Goal: Communication & Community: Answer question/provide support

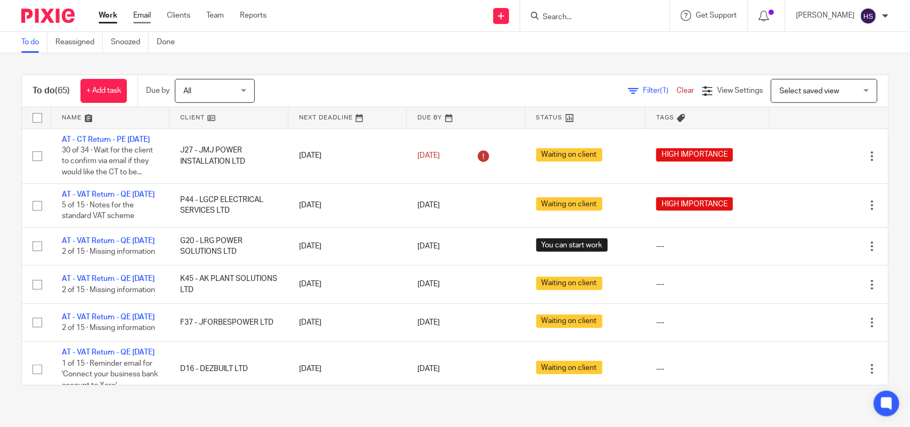
click at [142, 15] on link "Email" at bounding box center [142, 15] width 18 height 11
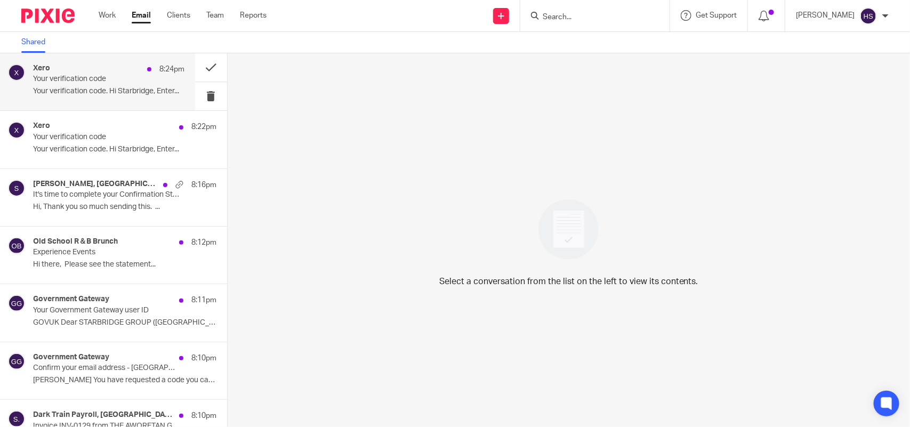
click at [135, 81] on p "Your verification code" at bounding box center [93, 79] width 121 height 9
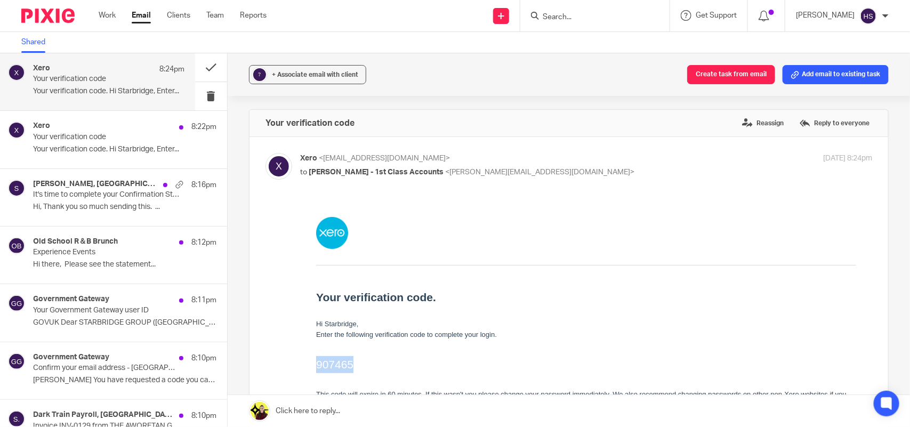
drag, startPoint x: 318, startPoint y: 366, endPoint x: 361, endPoint y: 366, distance: 43.2
click at [361, 366] on h2 "907465" at bounding box center [586, 364] width 540 height 17
copy h2 "907465"
click at [112, 15] on link "Work" at bounding box center [107, 15] width 17 height 11
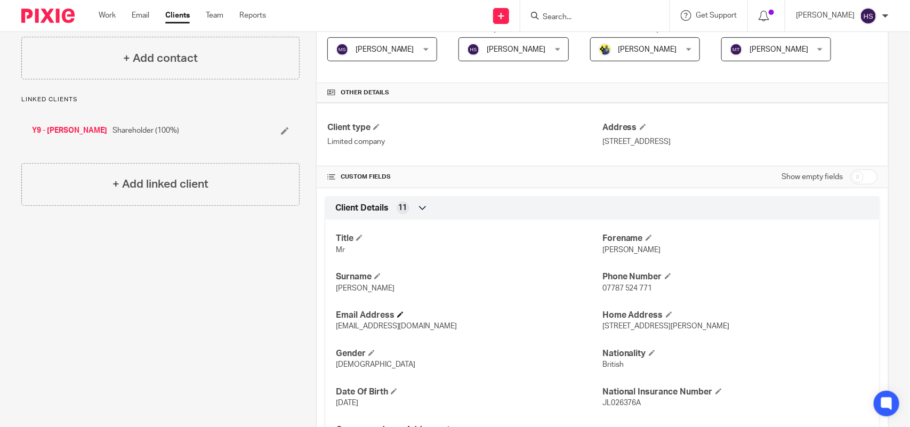
scroll to position [333, 0]
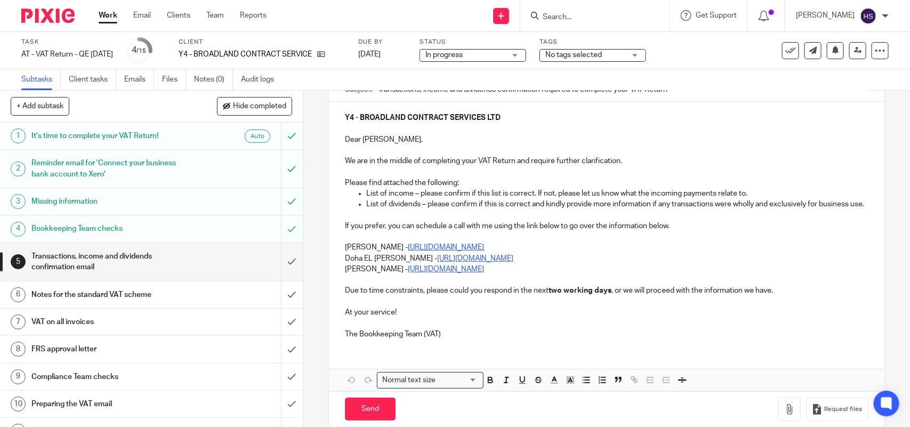
scroll to position [133, 0]
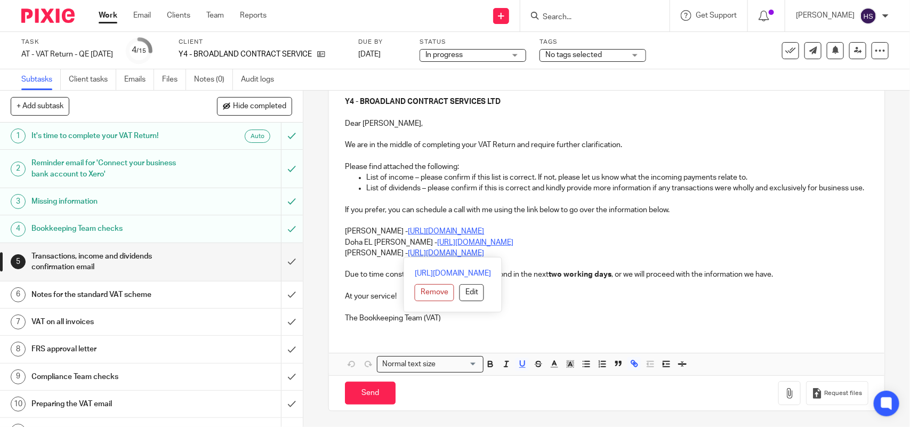
drag, startPoint x: 341, startPoint y: 235, endPoint x: 580, endPoint y: 243, distance: 238.5
click at [580, 243] on div "Y4 - BROADLAND CONTRACT SERVICES LTD Dear James, We are in the middle of comple…" at bounding box center [606, 209] width 555 height 246
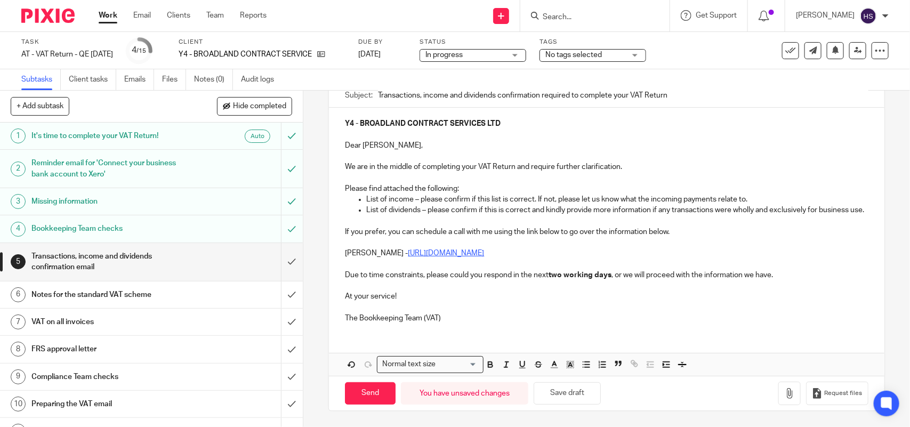
scroll to position [23, 0]
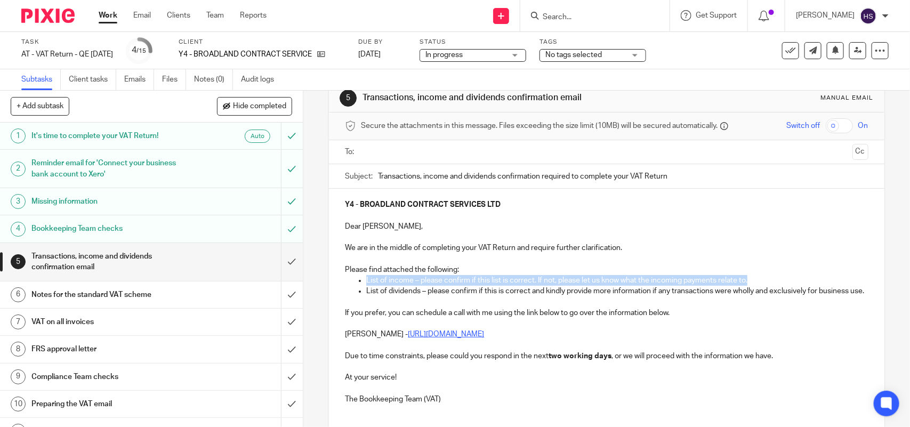
drag, startPoint x: 363, startPoint y: 279, endPoint x: 800, endPoint y: 281, distance: 436.8
click at [800, 281] on p "List of income – please confirm if this list is correct. If not, please let us …" at bounding box center [617, 280] width 502 height 11
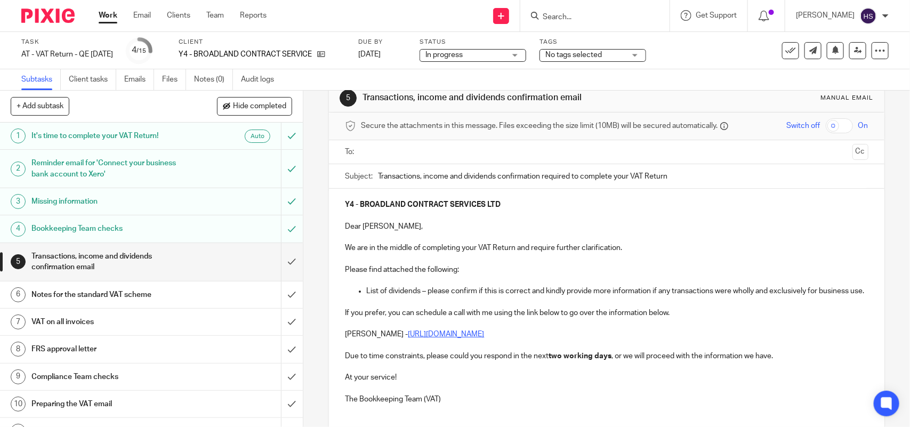
scroll to position [90, 0]
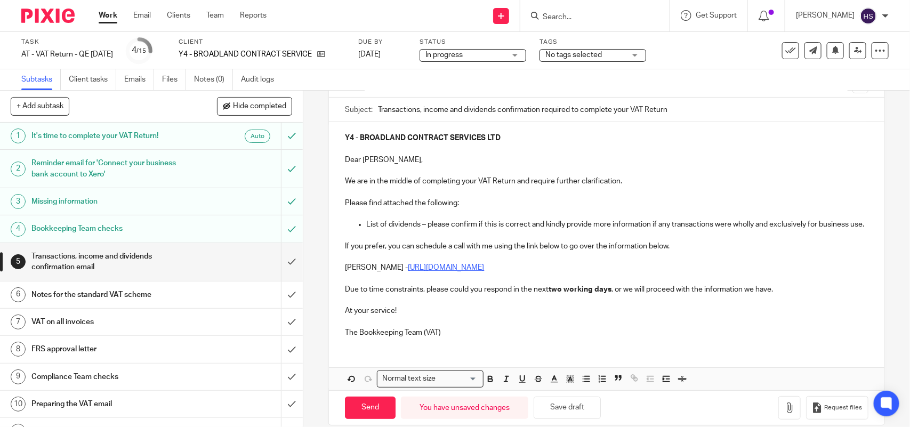
click at [634, 181] on p "We are in the middle of completing your VAT Return and require further clarific…" at bounding box center [606, 181] width 523 height 11
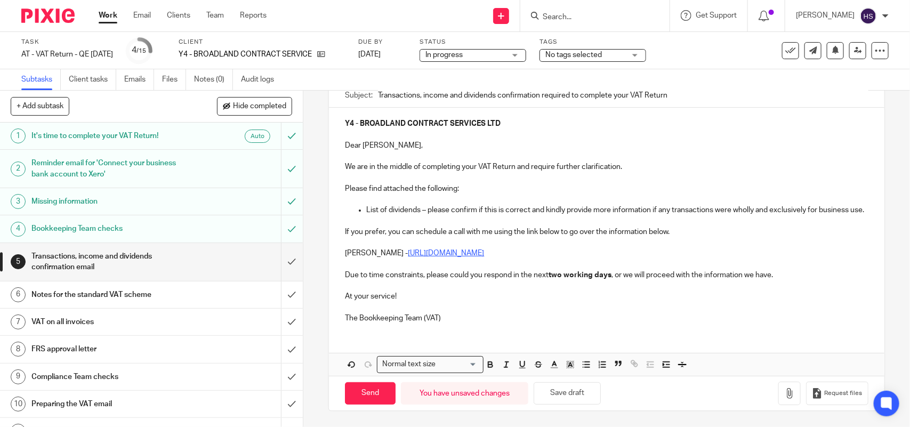
scroll to position [116, 0]
click at [569, 399] on button "Save draft" at bounding box center [567, 393] width 67 height 23
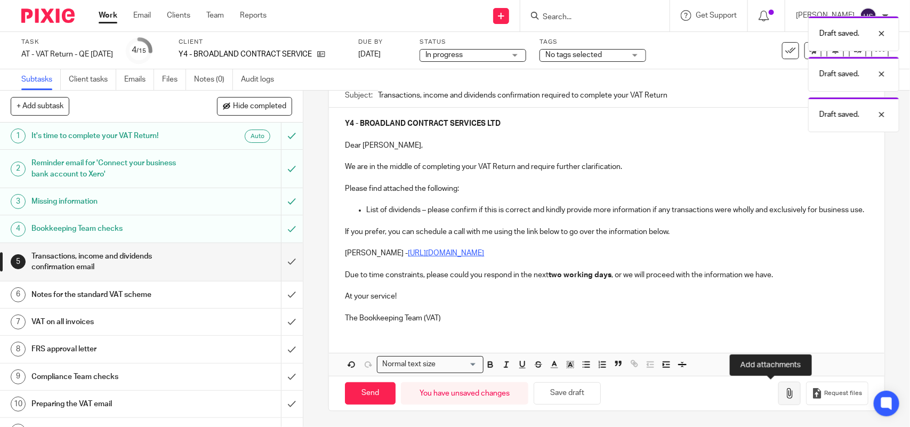
click at [785, 396] on icon "button" at bounding box center [790, 393] width 11 height 11
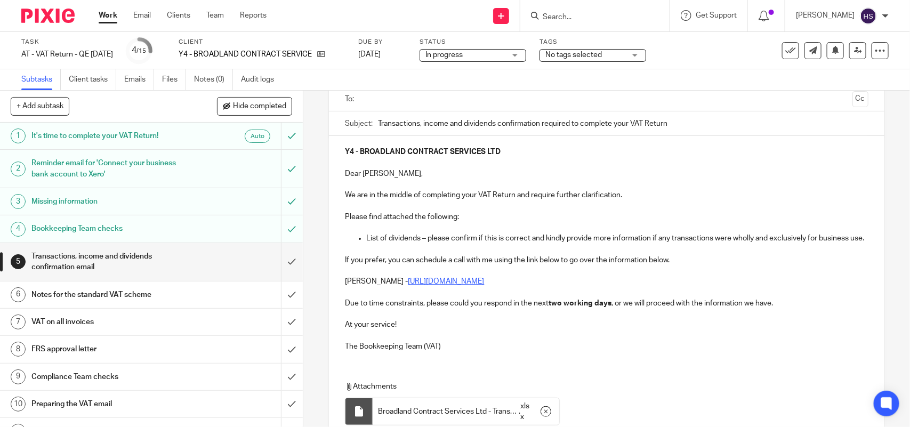
scroll to position [177, 0]
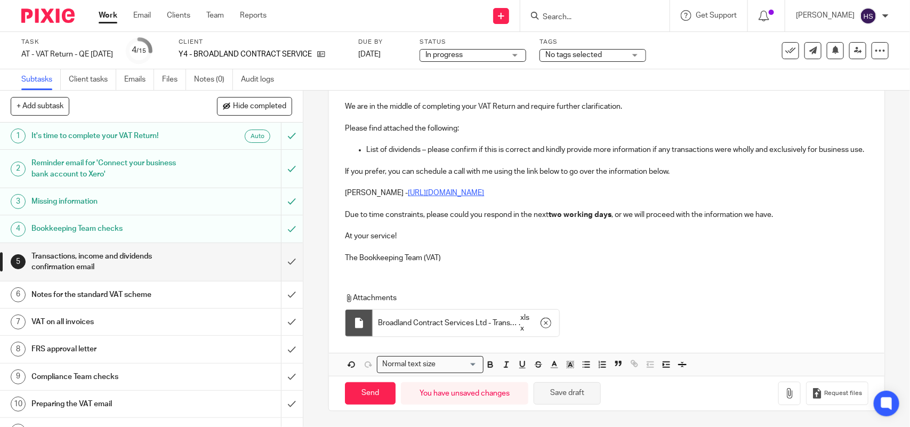
click at [555, 395] on button "Save draft" at bounding box center [567, 393] width 67 height 23
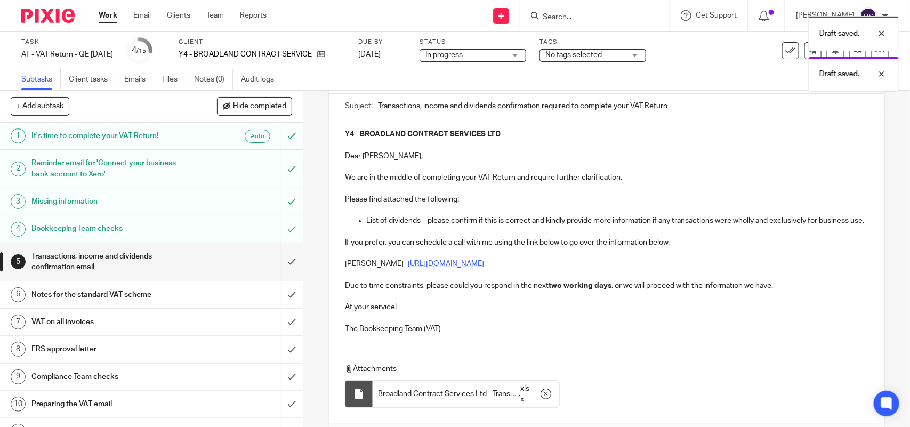
scroll to position [0, 0]
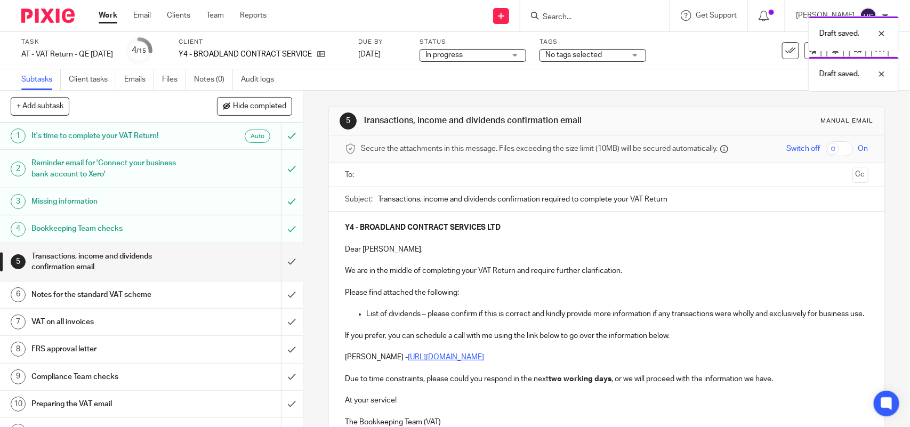
click at [380, 174] on input "text" at bounding box center [606, 175] width 483 height 12
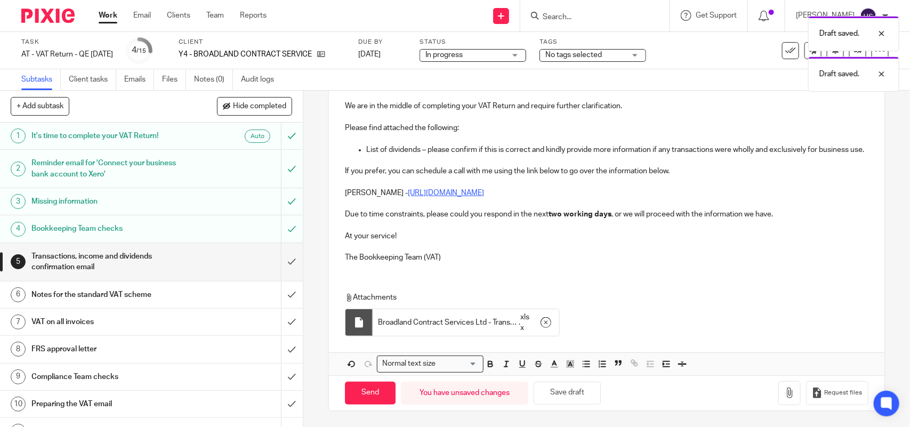
scroll to position [180, 0]
click at [575, 390] on button "Save draft" at bounding box center [567, 393] width 67 height 23
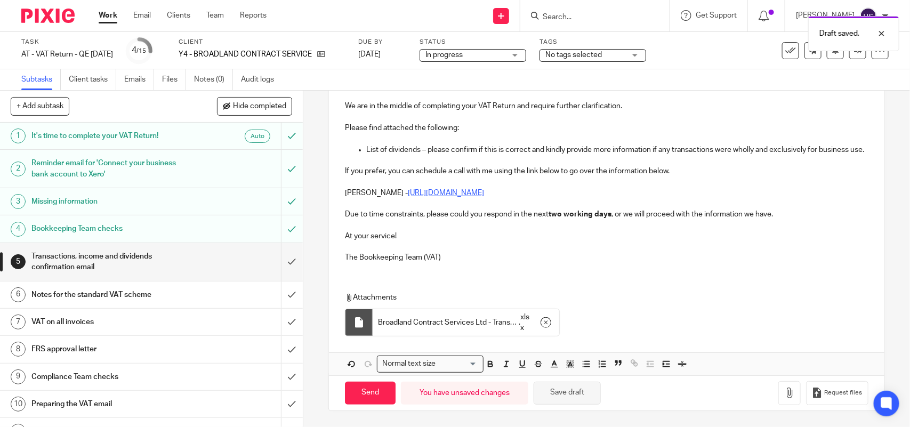
click at [556, 401] on button "Save draft" at bounding box center [567, 393] width 67 height 23
click at [556, 400] on button "Save draft" at bounding box center [567, 393] width 67 height 23
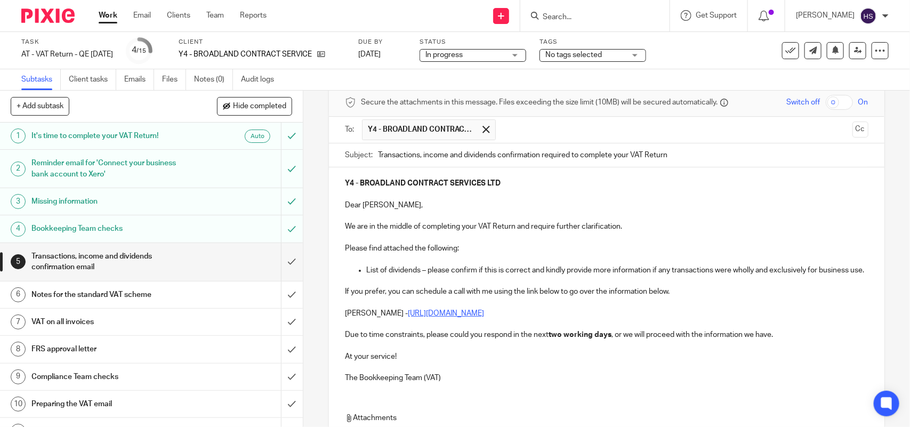
scroll to position [0, 0]
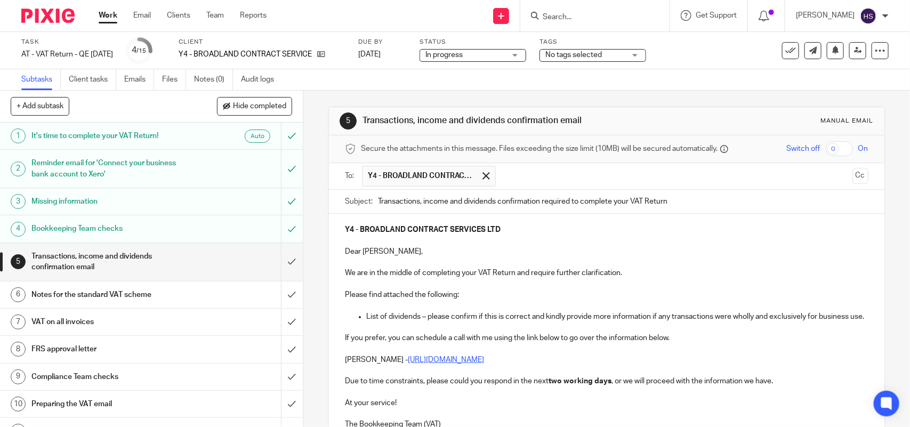
drag, startPoint x: 358, startPoint y: 120, endPoint x: 595, endPoint y: 133, distance: 237.7
click at [595, 133] on div "5 Transactions, income and dividends confirmation email Manual email" at bounding box center [606, 121] width 555 height 28
copy h1 "Transactions, income and dividends confirmation email"
click at [633, 270] on p "We are in the middle of completing your VAT Return and require further clarific…" at bounding box center [606, 273] width 523 height 11
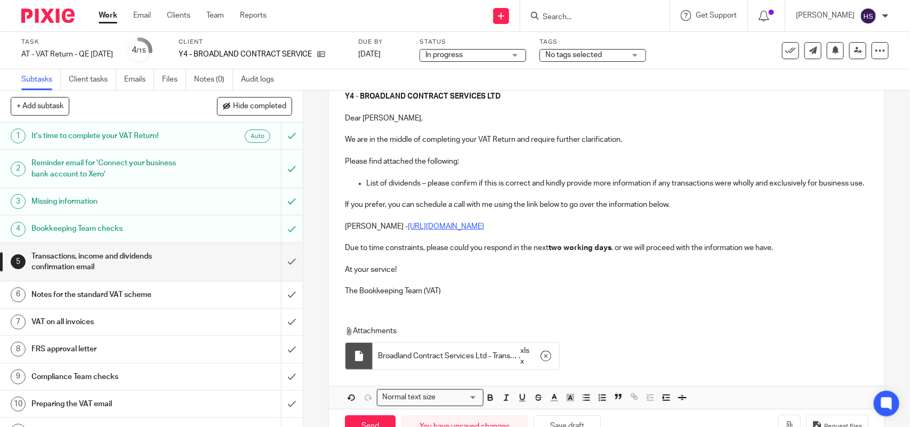
scroll to position [180, 0]
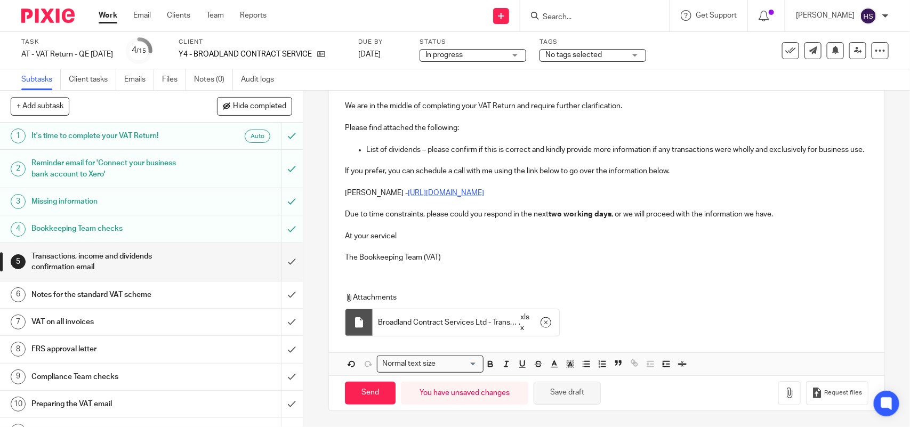
click at [568, 397] on button "Save draft" at bounding box center [567, 393] width 67 height 23
click at [569, 396] on button "Save draft" at bounding box center [567, 393] width 67 height 23
click at [359, 397] on input "Send" at bounding box center [370, 393] width 51 height 23
type input "Sent"
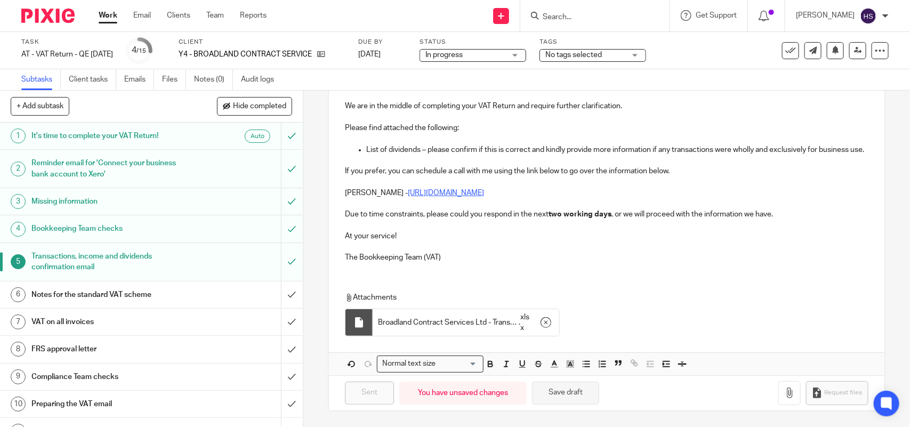
click at [560, 399] on button "Save draft" at bounding box center [565, 393] width 67 height 23
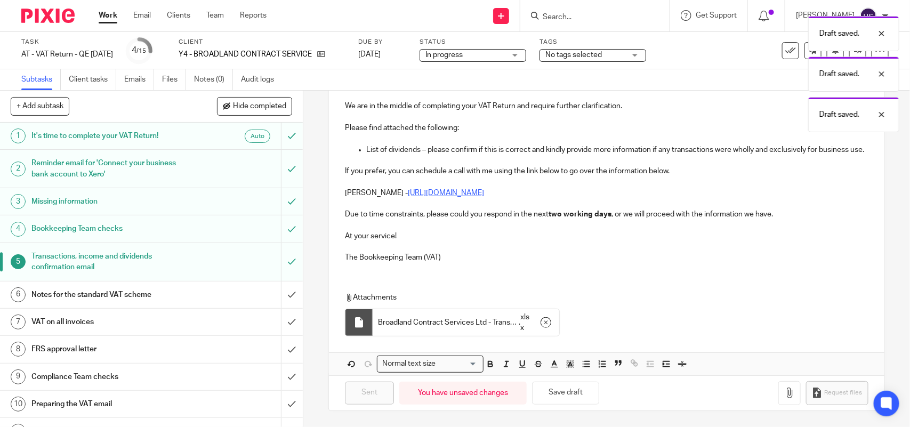
click at [775, 215] on p "Due to time constraints, please could you respond in the next two working days …" at bounding box center [606, 214] width 523 height 11
click at [144, 82] on link "Emails" at bounding box center [139, 79] width 30 height 21
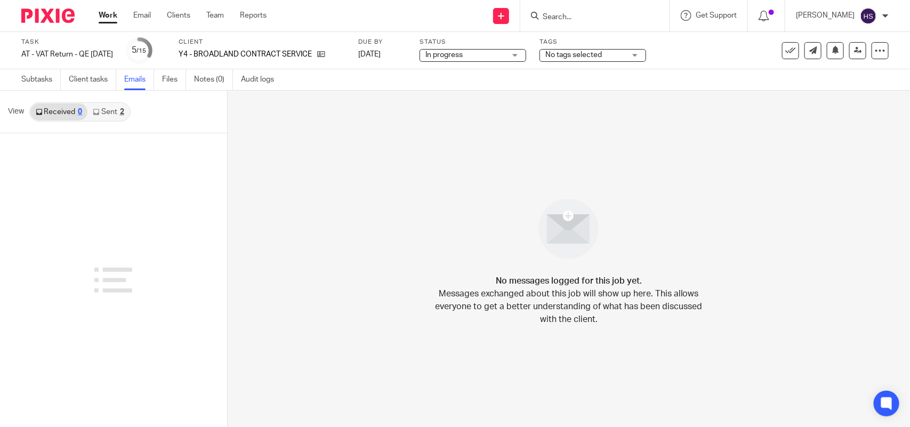
click at [106, 114] on link "Sent 2" at bounding box center [108, 111] width 42 height 17
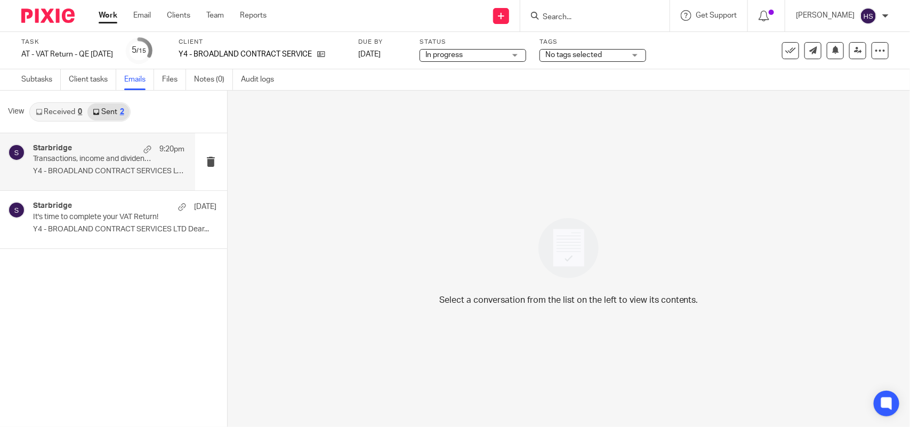
click at [113, 168] on p "Y4 - BROADLAND CONTRACT SERVICES LTD Dear..." at bounding box center [108, 171] width 151 height 9
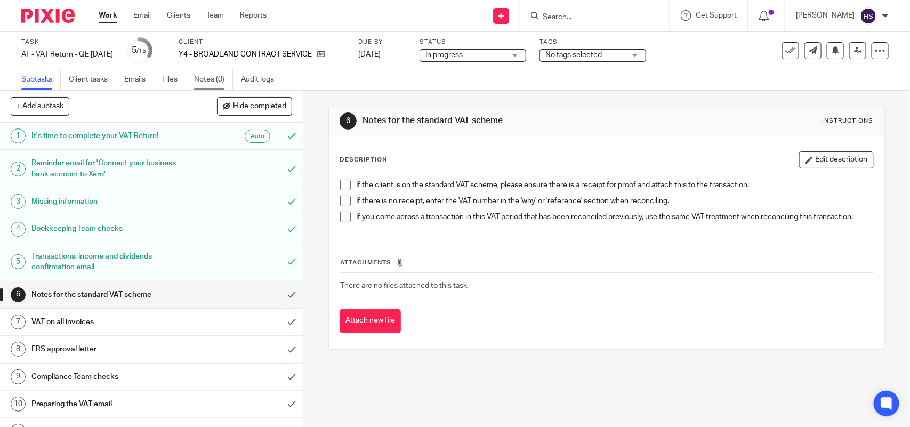
click at [202, 83] on link "Notes (0)" at bounding box center [213, 79] width 39 height 21
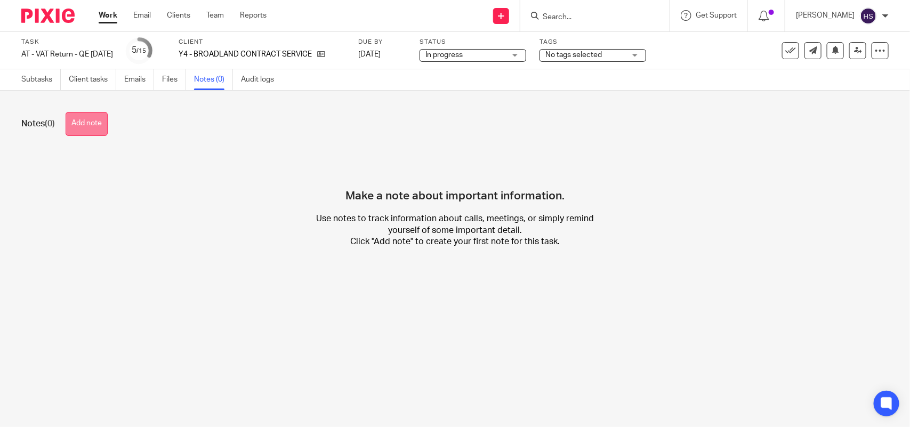
click at [95, 112] on button "Add note" at bounding box center [87, 124] width 42 height 24
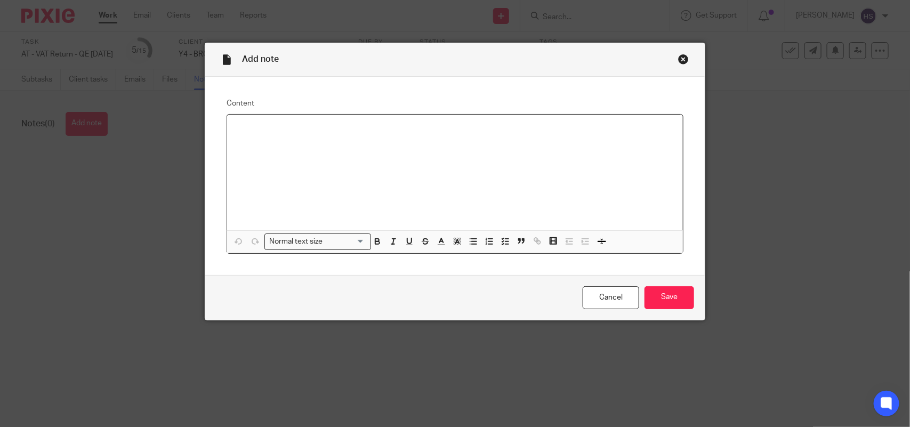
click at [272, 132] on p at bounding box center [455, 128] width 439 height 11
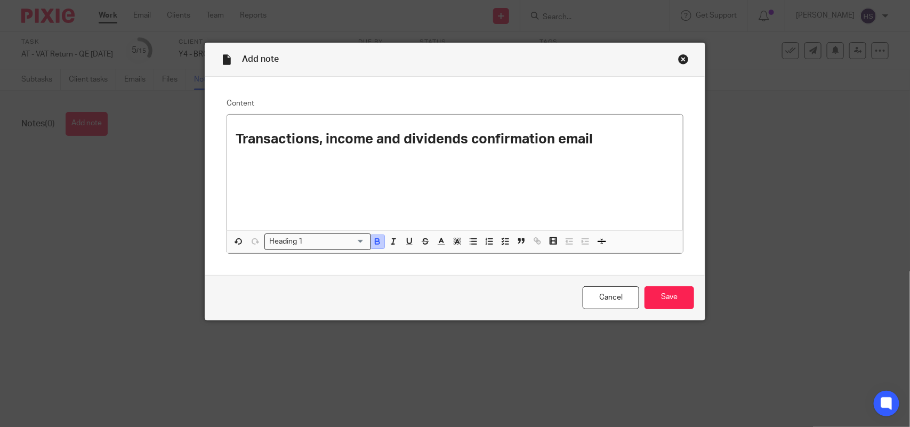
click at [373, 243] on icon "button" at bounding box center [378, 242] width 10 height 10
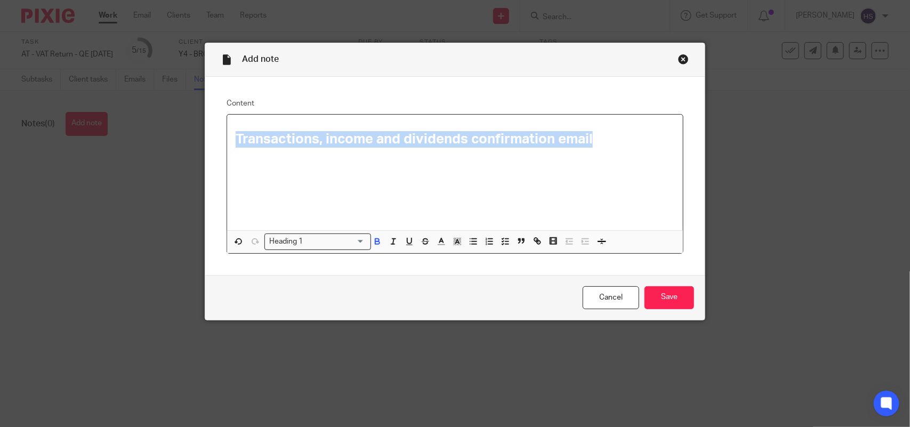
drag, startPoint x: 233, startPoint y: 138, endPoint x: 703, endPoint y: 145, distance: 469.9
click at [703, 145] on div "Add note Content Transactions, income and dividends confirmation email Heading …" at bounding box center [455, 213] width 910 height 427
click at [376, 243] on icon "button" at bounding box center [378, 242] width 10 height 10
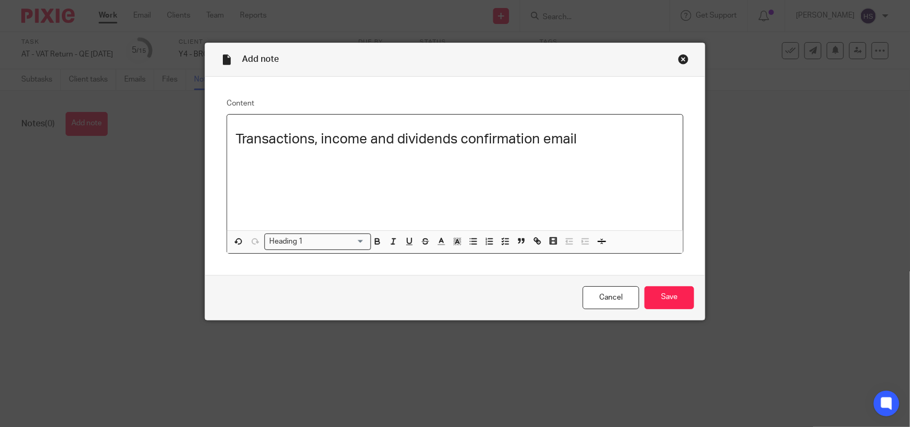
click at [316, 238] on input "Search for option" at bounding box center [336, 241] width 58 height 11
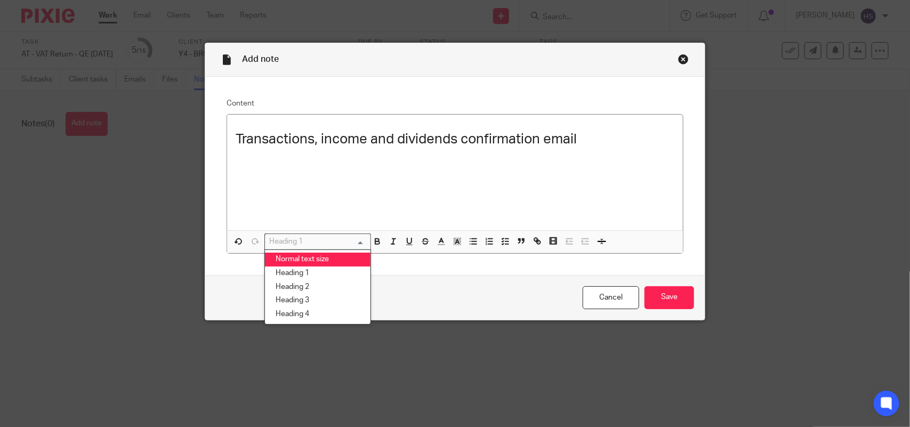
click at [316, 255] on li "Normal text size" at bounding box center [318, 260] width 106 height 14
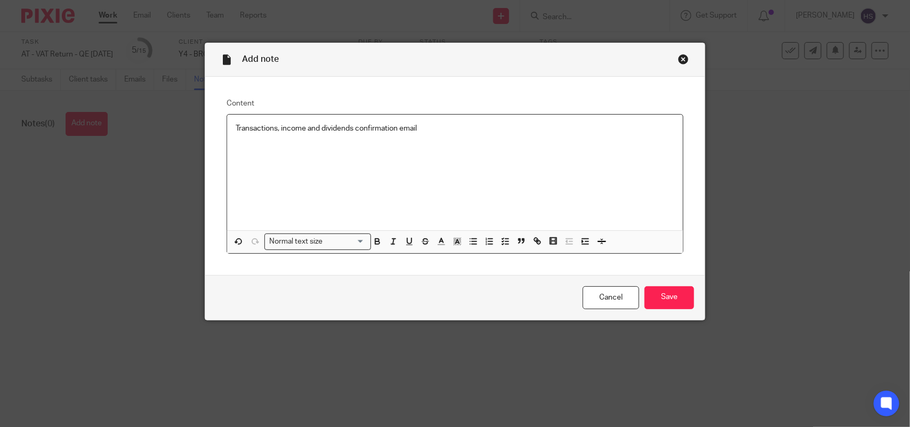
click at [430, 128] on p "Transactions, income and dividends confirmation email" at bounding box center [455, 128] width 439 height 11
drag, startPoint x: 250, startPoint y: 129, endPoint x: 627, endPoint y: 131, distance: 377.6
click at [627, 131] on div "Transactions, income and dividends confirmation email sent to the client on [DA…" at bounding box center [455, 173] width 456 height 116
click at [506, 244] on line "button" at bounding box center [507, 244] width 3 height 0
click at [545, 134] on p "Transactions, income and dividends confirmation email sent to the client on [DA…" at bounding box center [463, 128] width 423 height 11
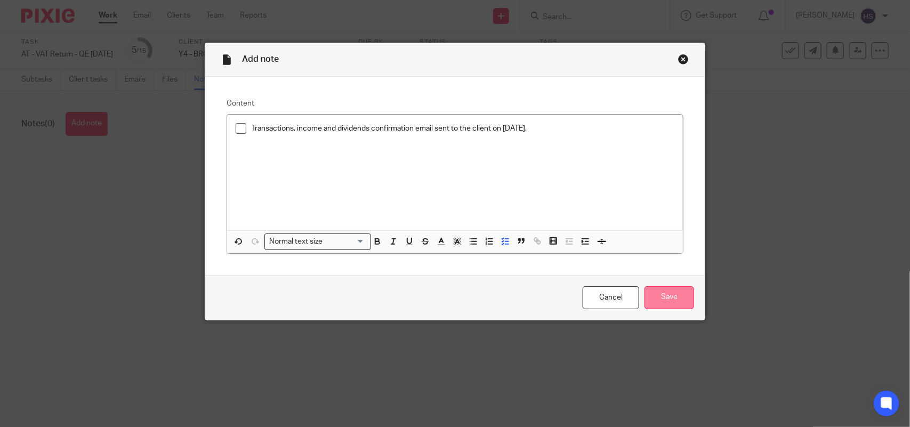
click at [652, 301] on input "Save" at bounding box center [670, 297] width 50 height 23
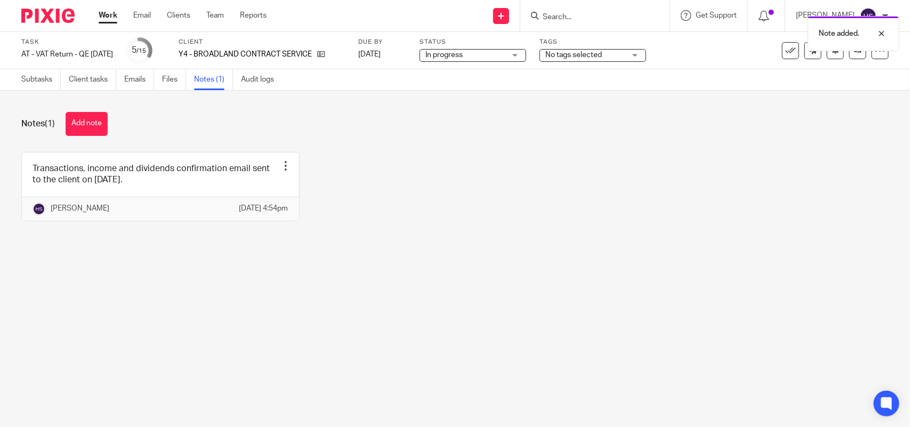
click at [462, 50] on div "Note added." at bounding box center [677, 31] width 445 height 41
click at [463, 56] on span "In progress" at bounding box center [444, 54] width 37 height 7
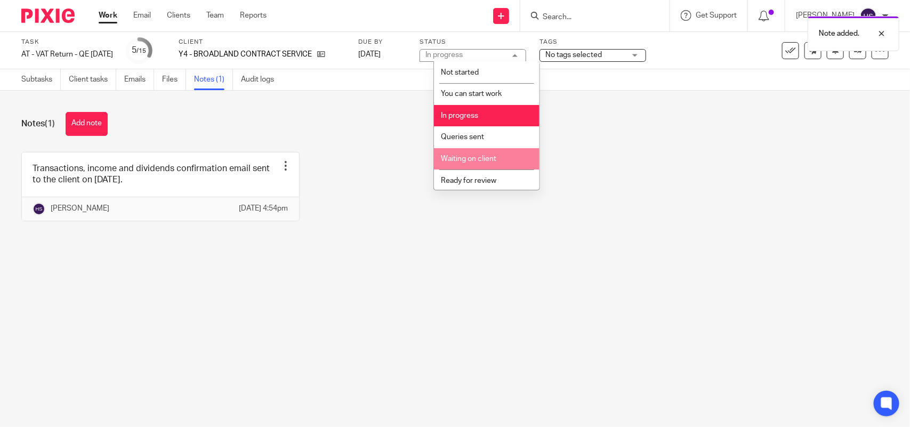
click at [481, 153] on li "Waiting on client" at bounding box center [487, 159] width 106 height 22
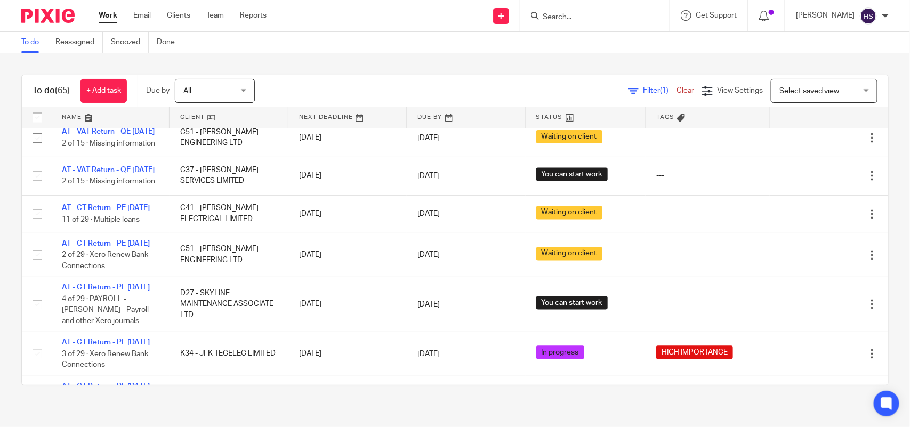
scroll to position [1000, 0]
